Goal: Task Accomplishment & Management: Use online tool/utility

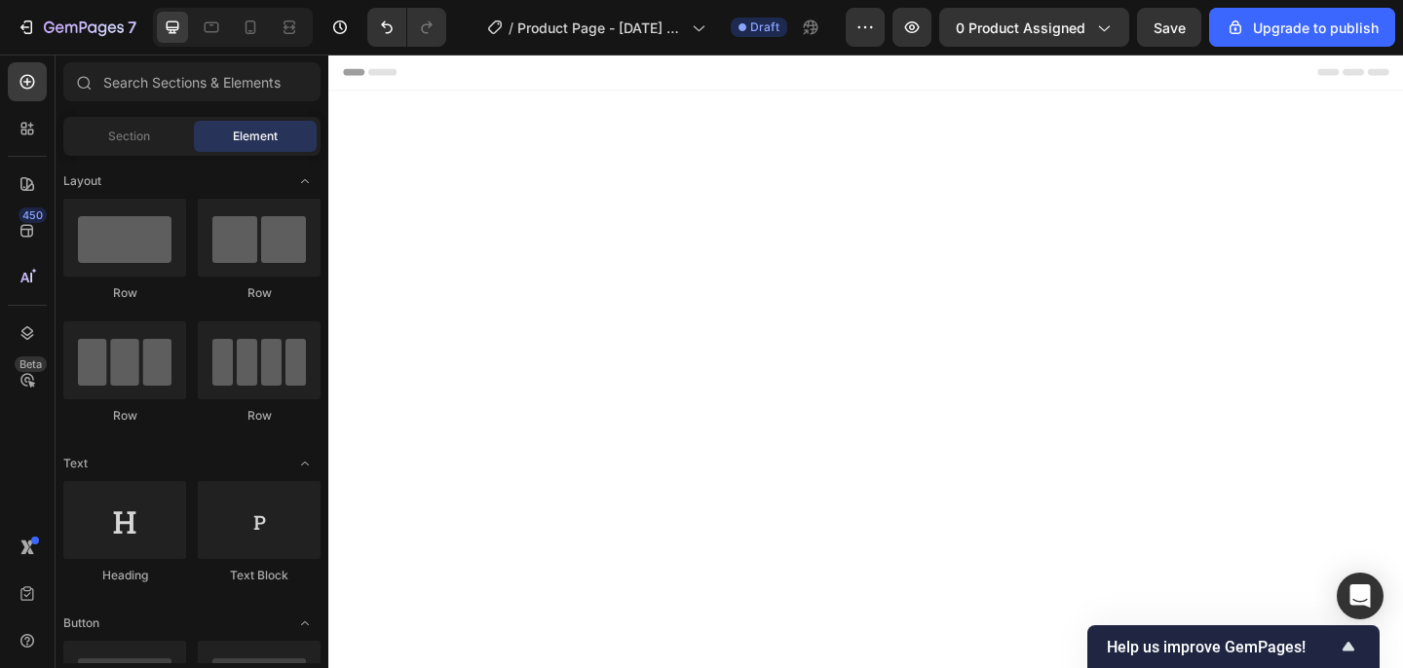
scroll to position [5148, 0]
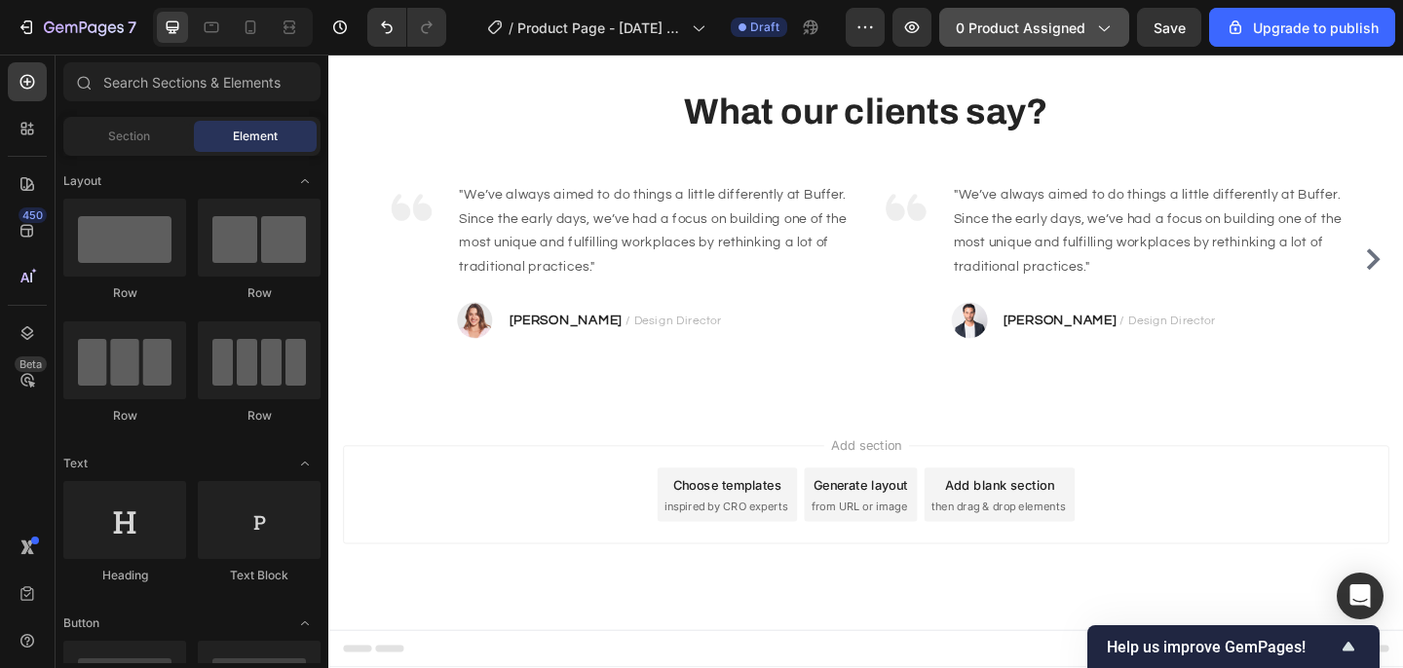
click at [1012, 23] on span "0 product assigned" at bounding box center [1021, 28] width 130 height 20
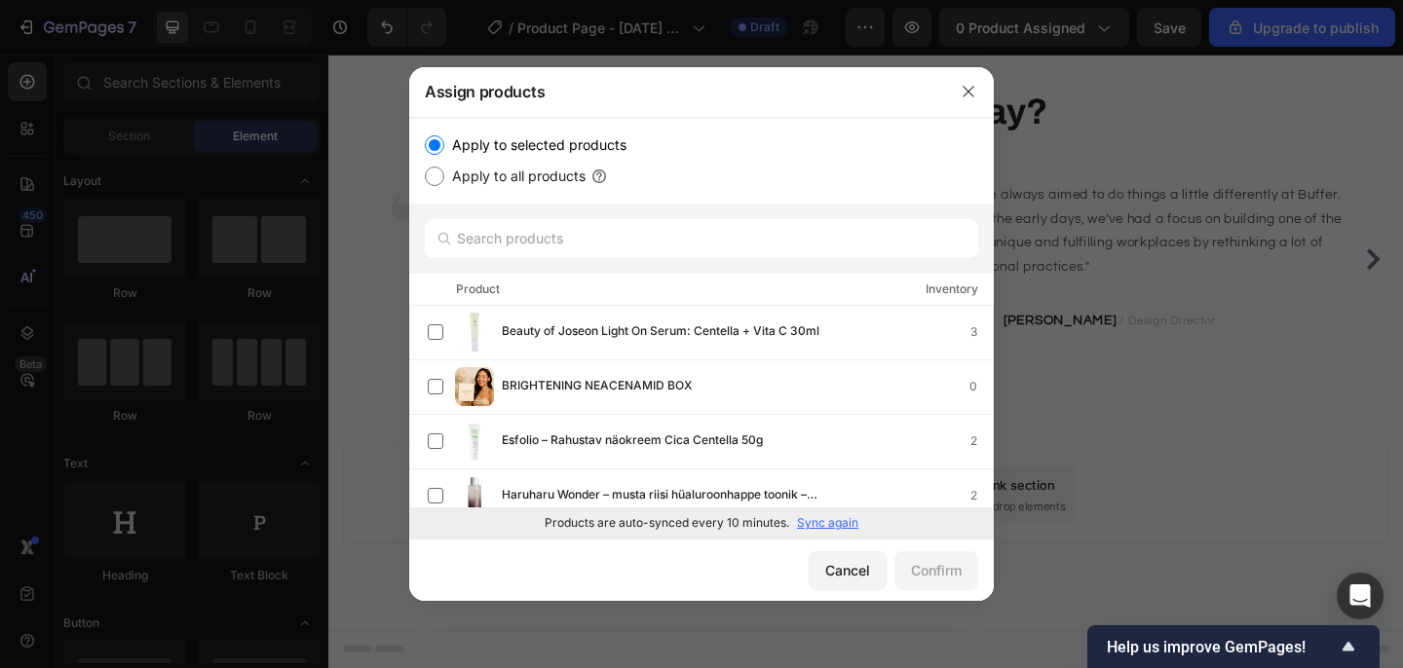
click at [536, 174] on label "Apply to all products" at bounding box center [514, 176] width 141 height 23
click at [444, 174] on input "Apply to all products" at bounding box center [434, 176] width 19 height 19
radio input "true"
click at [935, 566] on div "Confirm" at bounding box center [936, 570] width 51 height 20
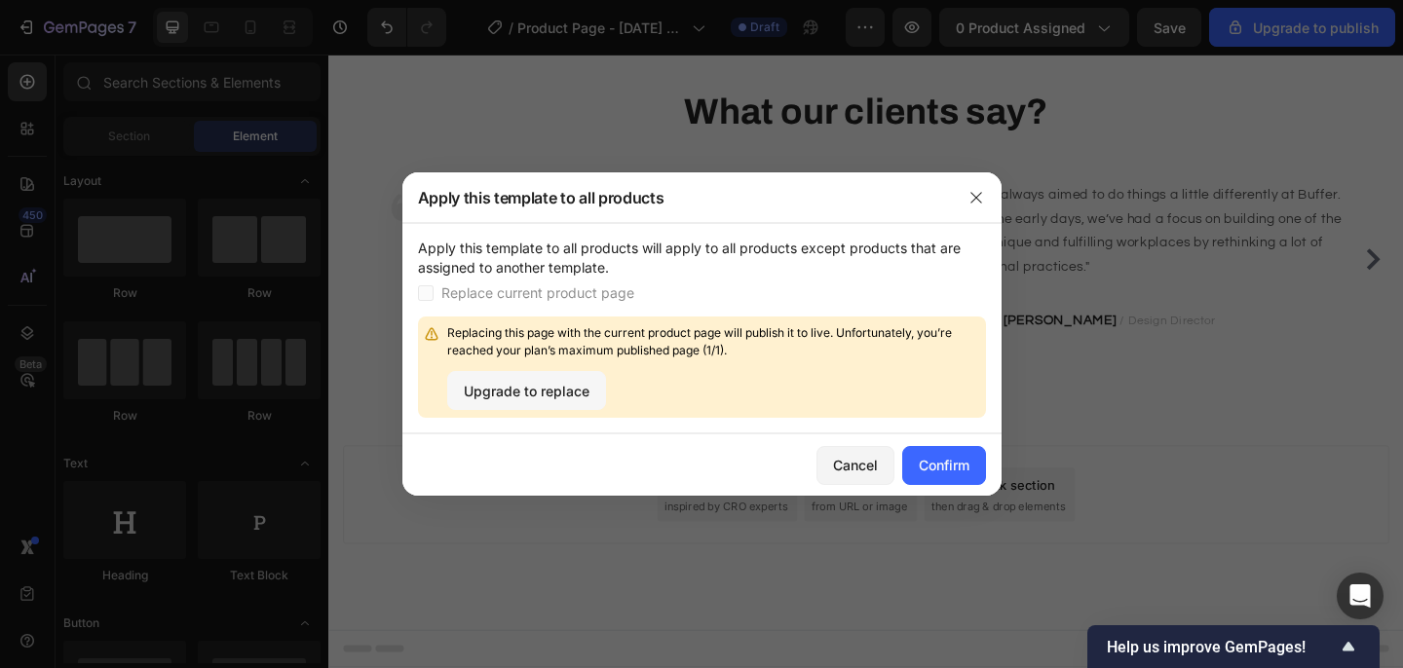
click at [564, 403] on button "Upgrade to replace" at bounding box center [526, 390] width 159 height 39
click at [953, 465] on div "Confirm" at bounding box center [944, 465] width 51 height 20
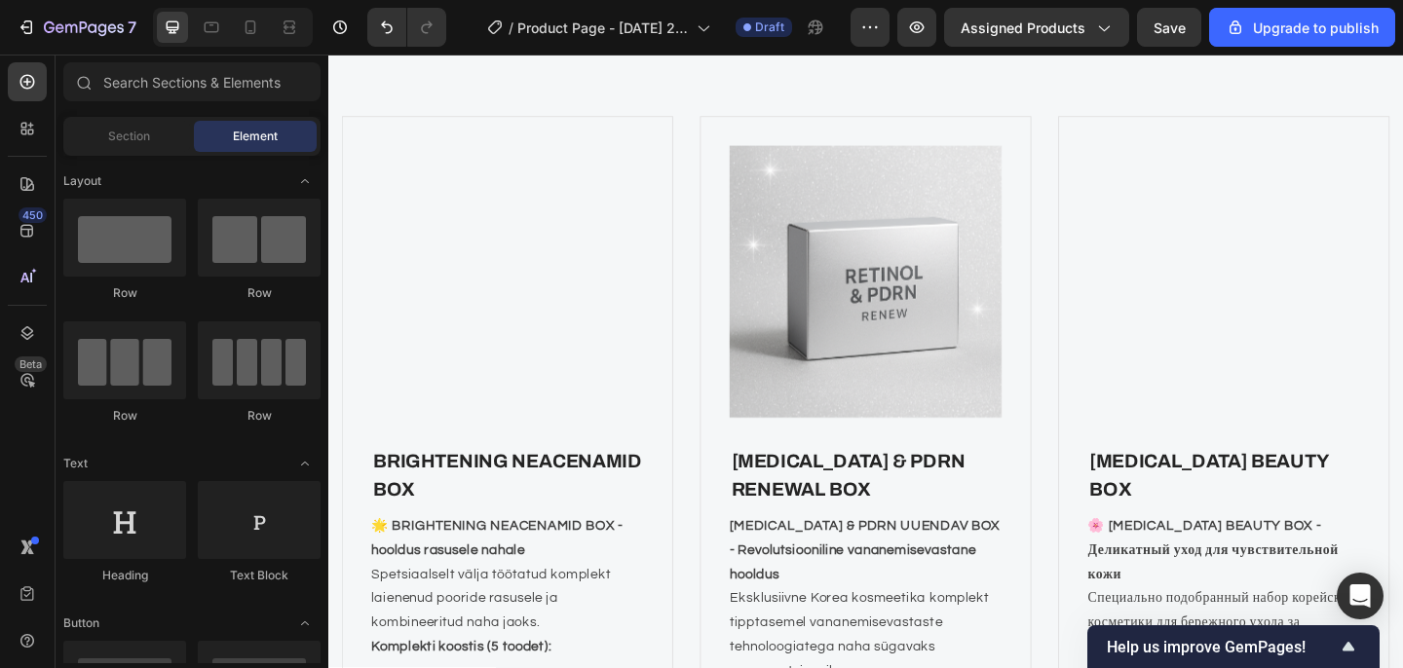
scroll to position [2017, 0]
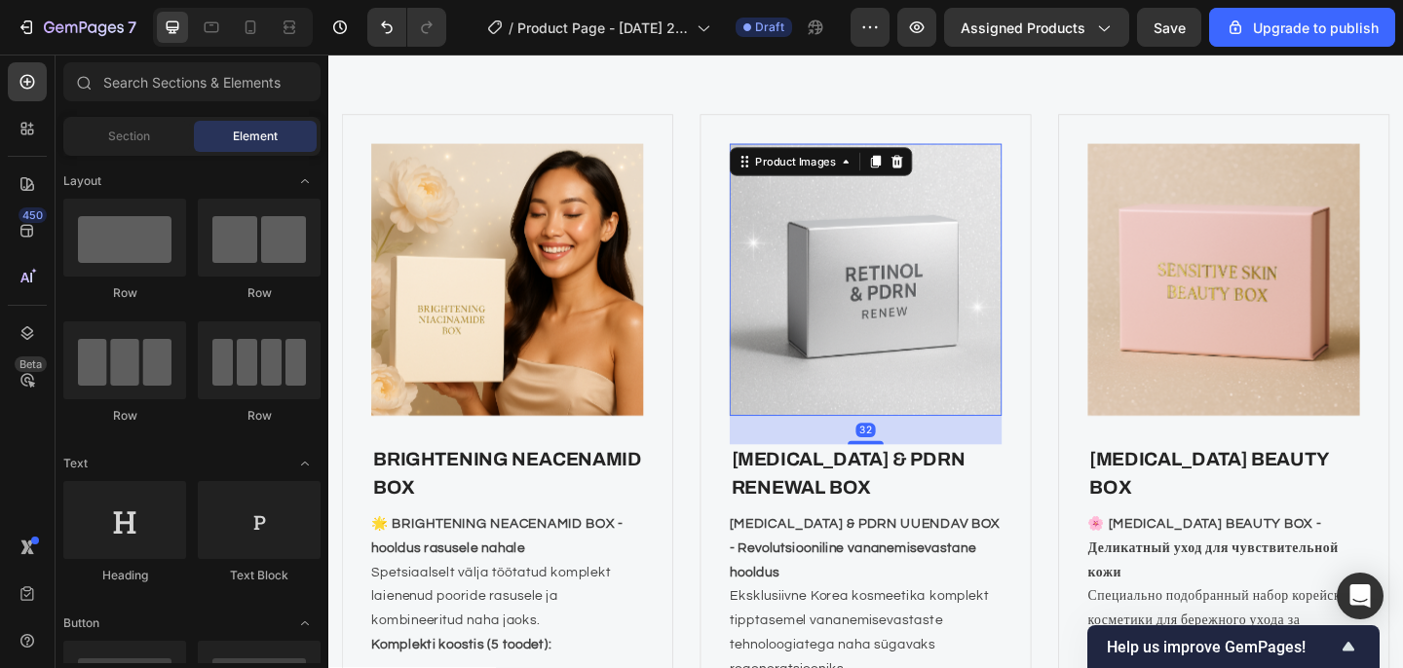
click at [874, 340] on img at bounding box center [913, 300] width 296 height 296
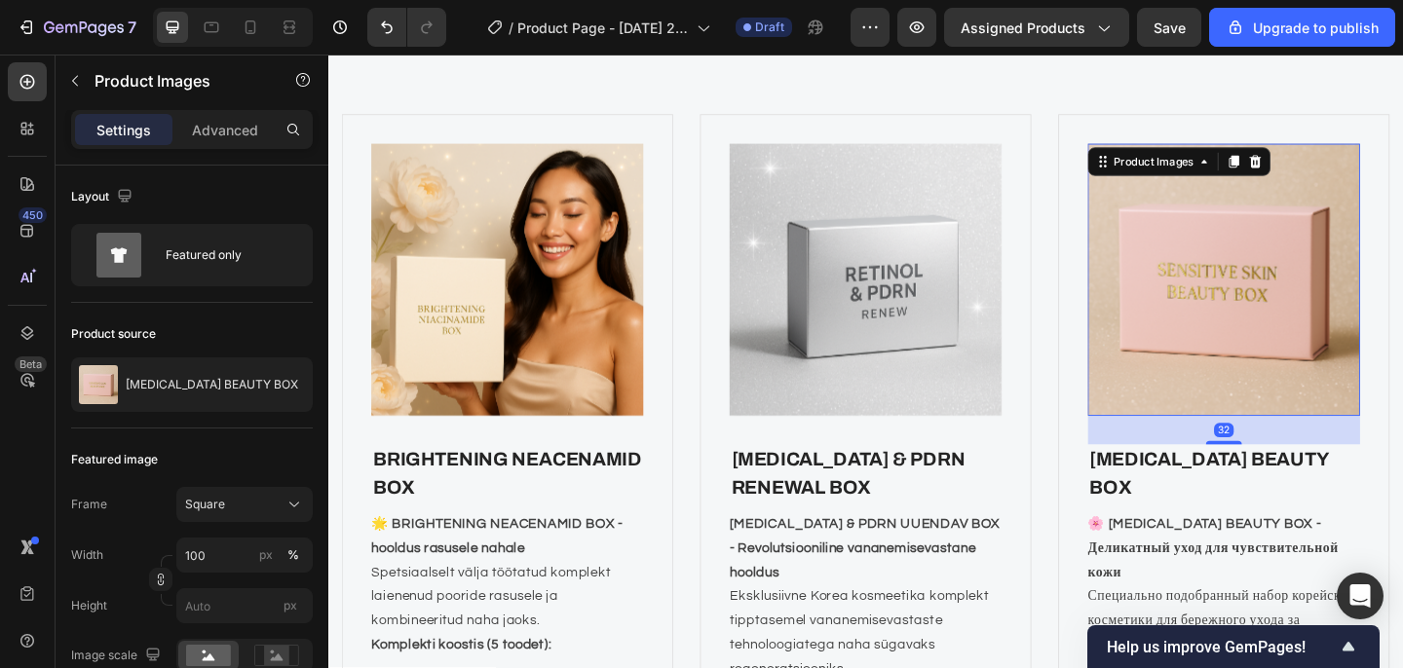
click at [1198, 331] on img at bounding box center [1303, 300] width 296 height 296
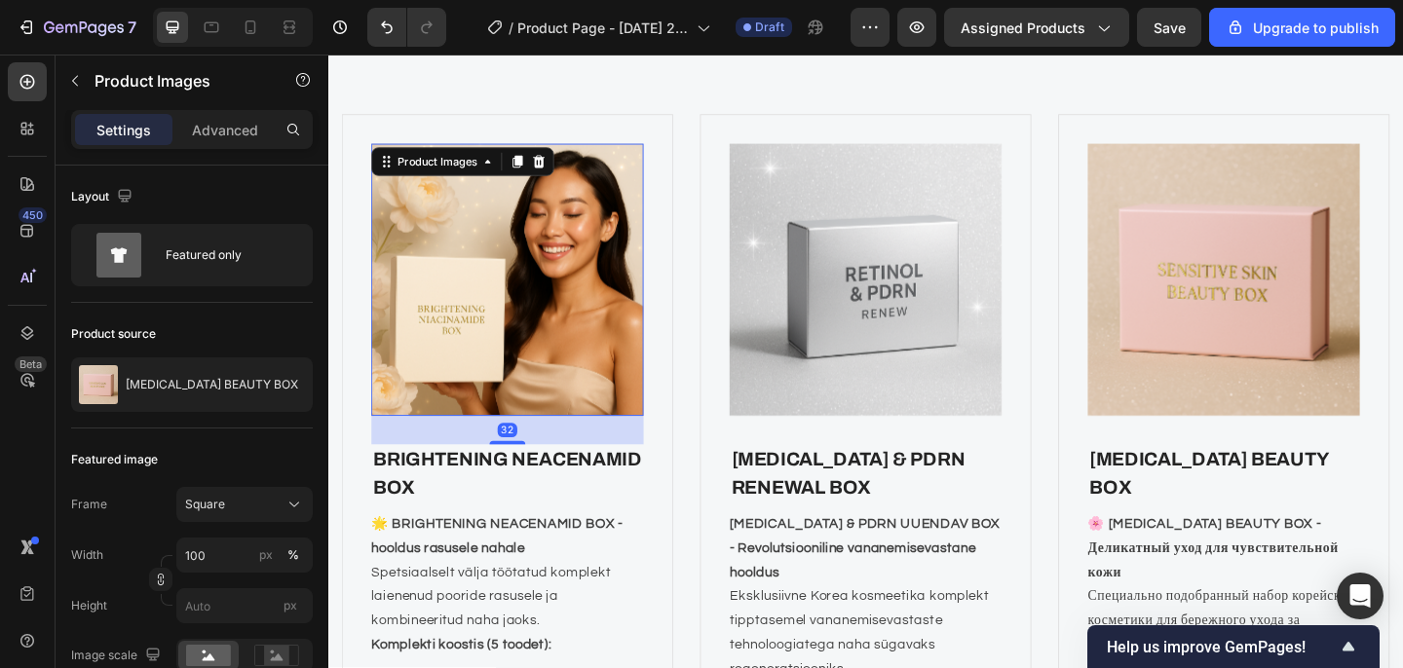
click at [568, 336] on img at bounding box center [523, 300] width 296 height 296
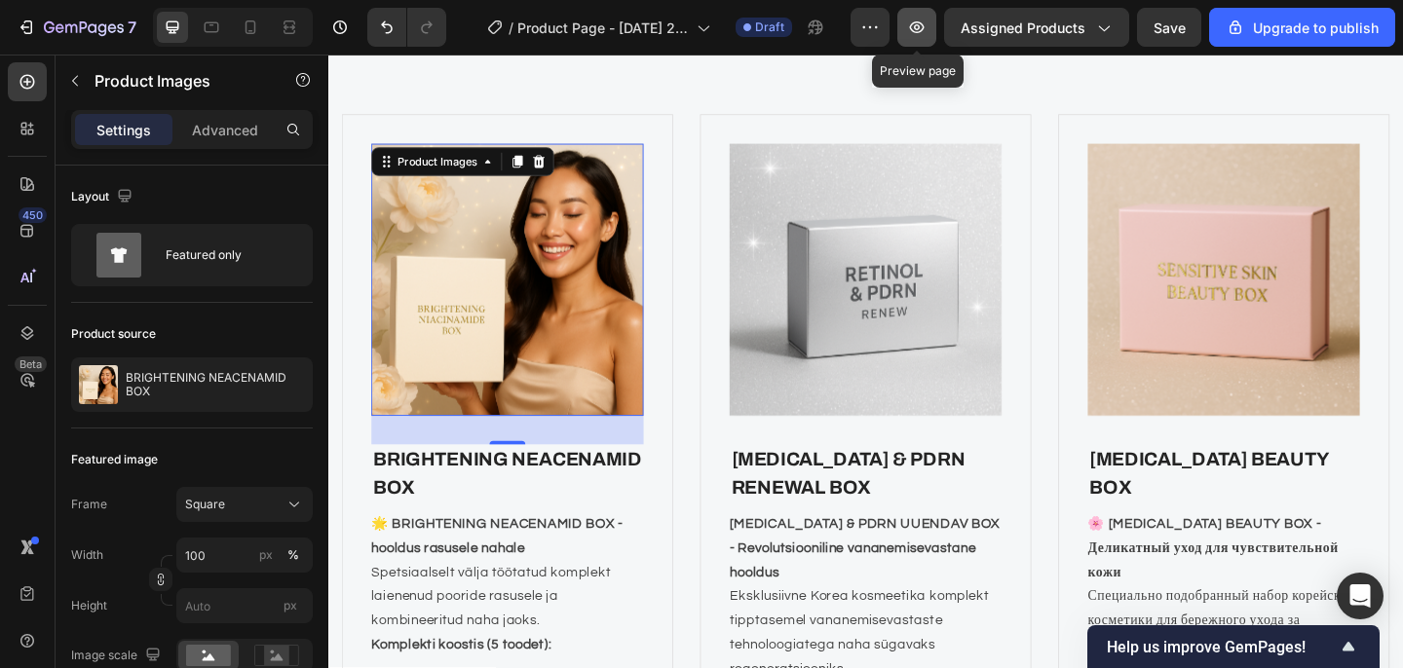
click at [914, 31] on icon "button" at bounding box center [916, 27] width 19 height 19
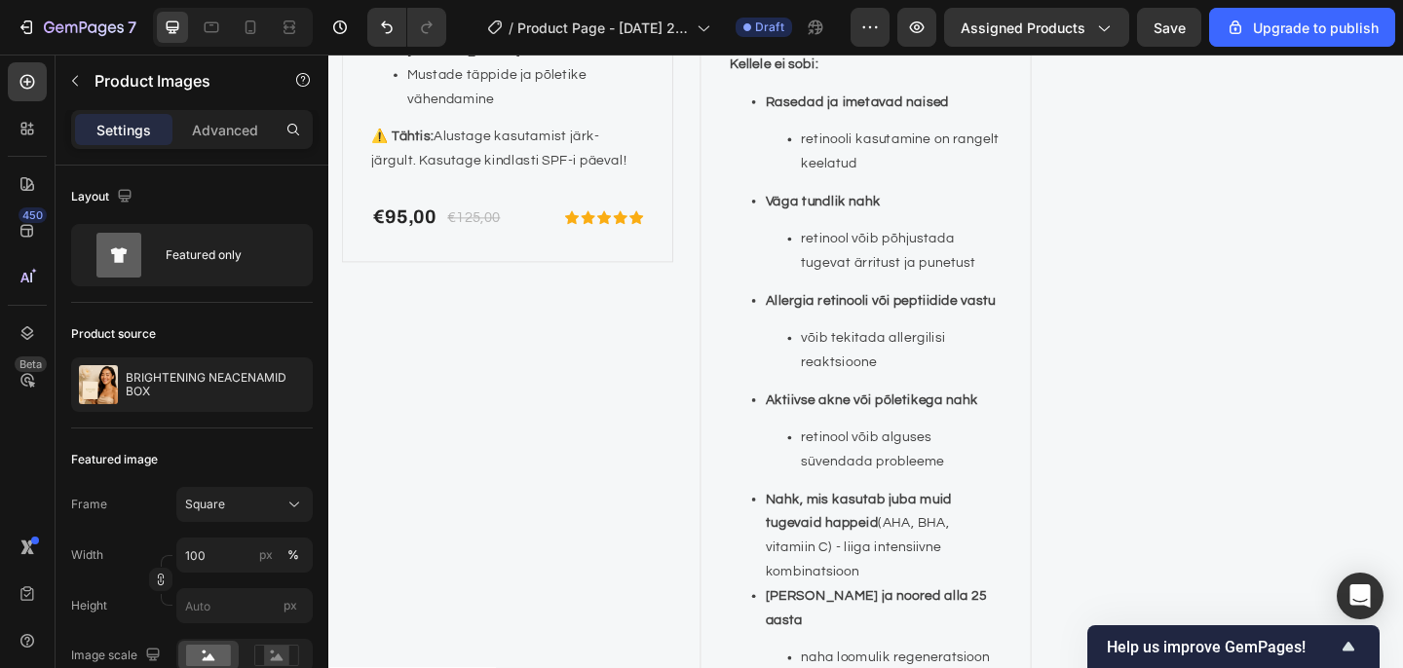
scroll to position [3957, 0]
